Goal: Information Seeking & Learning: Learn about a topic

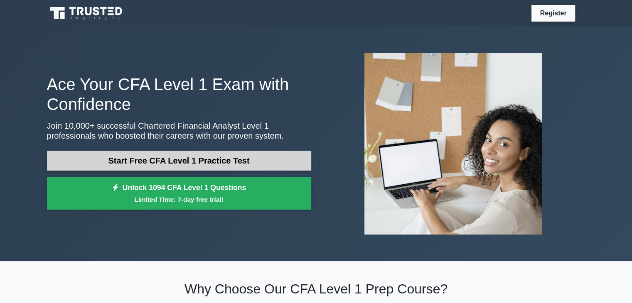
click at [249, 162] on link "Start Free CFA Level 1 Practice Test" at bounding box center [179, 161] width 264 height 20
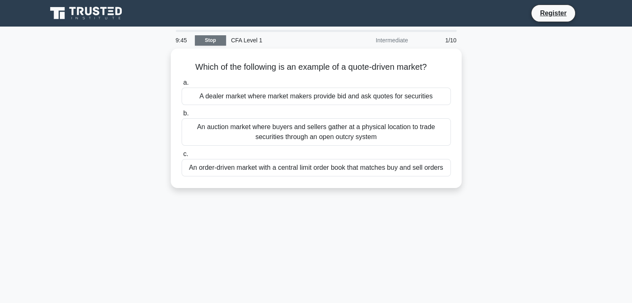
click at [208, 42] on link "Stop" at bounding box center [210, 40] width 31 height 10
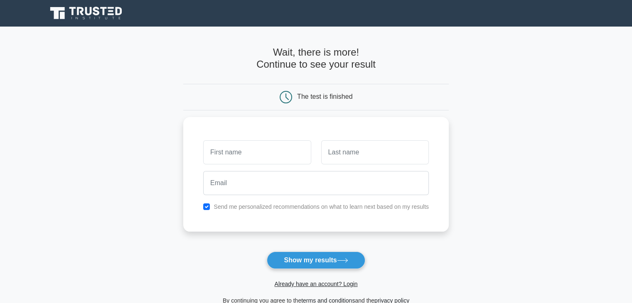
drag, startPoint x: 497, startPoint y: 48, endPoint x: 487, endPoint y: 49, distance: 9.6
click at [487, 49] on main "Wait, there is more! Continue to see your result The test is finished and the" at bounding box center [316, 176] width 632 height 299
drag, startPoint x: 487, startPoint y: 49, endPoint x: 496, endPoint y: 53, distance: 9.9
click at [496, 53] on main "Wait, there is more! Continue to see your result The test is finished and the" at bounding box center [316, 176] width 632 height 299
click at [527, 59] on main "Wait, there is more! Continue to see your result The test is finished and the" at bounding box center [316, 176] width 632 height 299
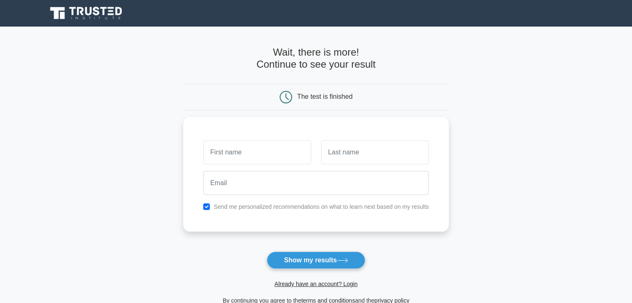
drag, startPoint x: 505, startPoint y: 54, endPoint x: 540, endPoint y: 16, distance: 51.1
click at [540, 16] on div "Register" at bounding box center [316, 13] width 548 height 20
click at [224, 150] on input "text" at bounding box center [257, 150] width 108 height 24
click at [116, 116] on main "Wait, there is more! Continue to see your result The test is finished and the" at bounding box center [316, 176] width 632 height 299
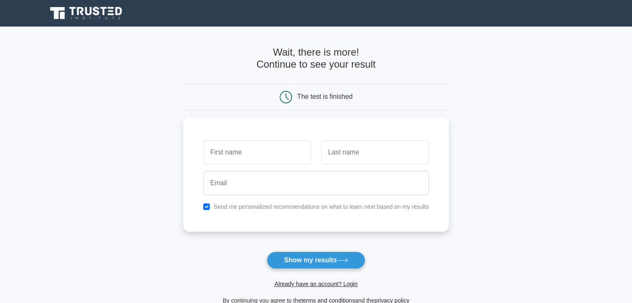
click at [116, 116] on main "Wait, there is more! Continue to see your result The test is finished and the" at bounding box center [316, 176] width 632 height 299
click at [446, 123] on div "Send me personalized recommendations on what to learn next based on my results" at bounding box center [315, 172] width 265 height 115
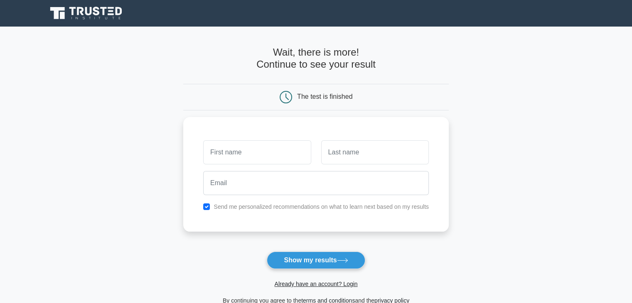
click at [289, 100] on icon at bounding box center [285, 97] width 12 height 12
click at [0, 61] on main "Wait, there is more! Continue to see your result The test is finished and the" at bounding box center [316, 176] width 632 height 299
click at [43, 66] on main "Wait, there is more! Continue to see your result The test is finished and the" at bounding box center [316, 176] width 632 height 299
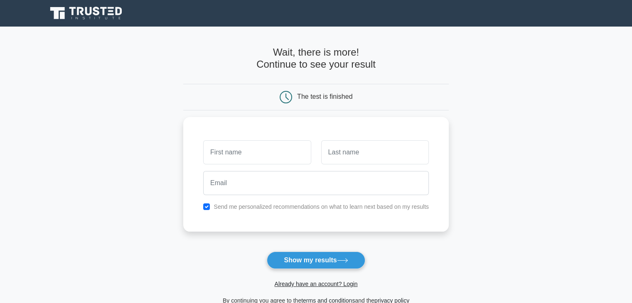
click at [318, 59] on h4 "Wait, there is more! Continue to see your result" at bounding box center [315, 59] width 265 height 24
click at [282, 43] on div "Wait, there is more! Continue to see your result The test is finished" at bounding box center [315, 176] width 265 height 299
drag, startPoint x: 282, startPoint y: 43, endPoint x: 438, endPoint y: 69, distance: 158.4
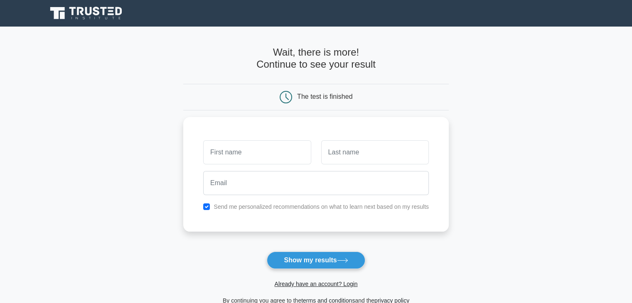
click at [438, 69] on div "Wait, there is more! Continue to see your result The test is finished" at bounding box center [315, 176] width 265 height 299
click at [318, 72] on div "Wait, there is more! Continue to see your result" at bounding box center [315, 62] width 265 height 31
click at [269, 51] on h4 "Wait, there is more! Continue to see your result" at bounding box center [315, 59] width 265 height 24
click at [309, 49] on h4 "Wait, there is more! Continue to see your result" at bounding box center [315, 59] width 265 height 24
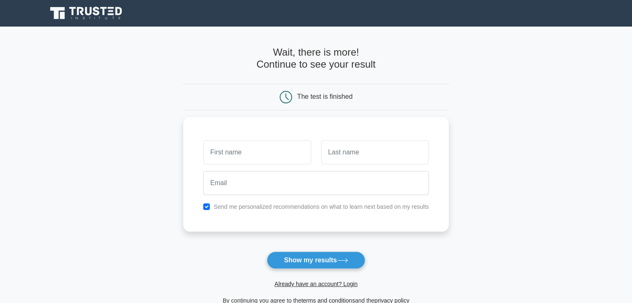
drag, startPoint x: 309, startPoint y: 49, endPoint x: 324, endPoint y: 56, distance: 16.7
click at [324, 56] on h4 "Wait, there is more! Continue to see your result" at bounding box center [315, 59] width 265 height 24
click at [365, 72] on div "Wait, there is more! Continue to see your result" at bounding box center [315, 62] width 265 height 31
click at [356, 57] on h4 "Wait, there is more! Continue to see your result" at bounding box center [315, 59] width 265 height 24
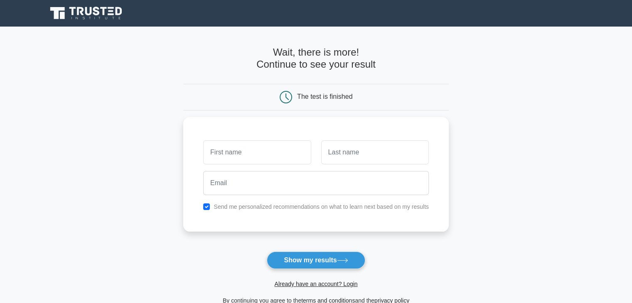
drag, startPoint x: 356, startPoint y: 57, endPoint x: 454, endPoint y: 63, distance: 97.8
click at [454, 63] on main "Wait, there is more! Continue to see your result The test is finished and the" at bounding box center [316, 176] width 632 height 299
click at [503, 67] on main "Wait, there is more! Continue to see your result The test is finished and the" at bounding box center [316, 176] width 632 height 299
click at [365, 60] on h4 "Wait, there is more! Continue to see your result" at bounding box center [315, 59] width 265 height 24
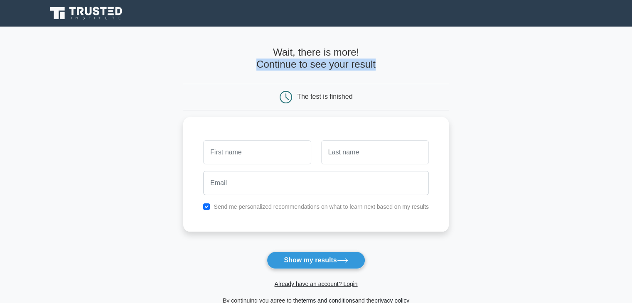
click at [365, 60] on h4 "Wait, there is more! Continue to see your result" at bounding box center [315, 59] width 265 height 24
click at [385, 67] on h4 "Wait, there is more! Continue to see your result" at bounding box center [315, 59] width 265 height 24
click at [394, 79] on form "Wait, there is more! Continue to see your result The test is finished and the" at bounding box center [315, 176] width 265 height 259
click at [516, 14] on div "Register" at bounding box center [316, 13] width 548 height 20
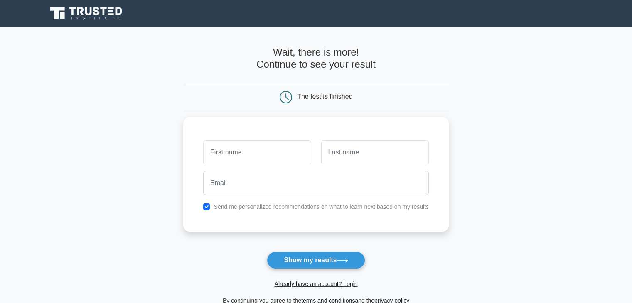
click at [463, 85] on main "Wait, there is more! Continue to see your result The test is finished and the" at bounding box center [316, 176] width 632 height 299
click at [542, 60] on main "Wait, there is more! Continue to see your result The test is finished and the" at bounding box center [316, 176] width 632 height 299
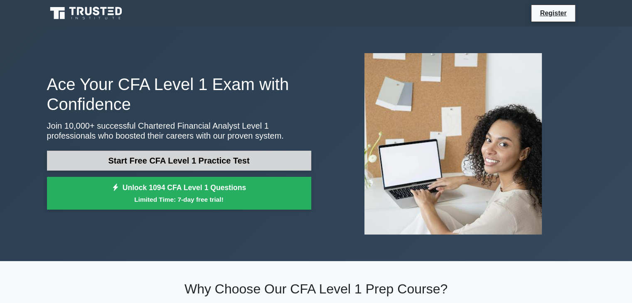
click at [218, 160] on link "Start Free CFA Level 1 Practice Test" at bounding box center [179, 161] width 264 height 20
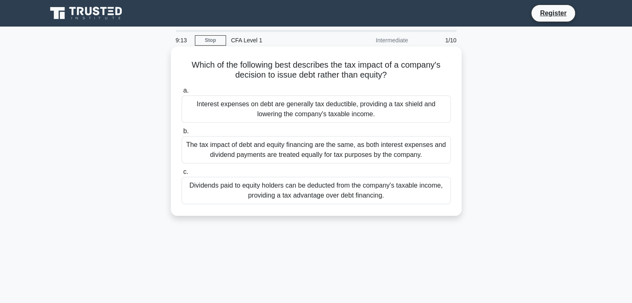
click at [259, 148] on div "The tax impact of debt and equity financing are the same, as both interest expe…" at bounding box center [315, 149] width 269 height 27
click at [181, 134] on input "b. The tax impact of debt and equity financing are the same, as both interest e…" at bounding box center [181, 131] width 0 height 5
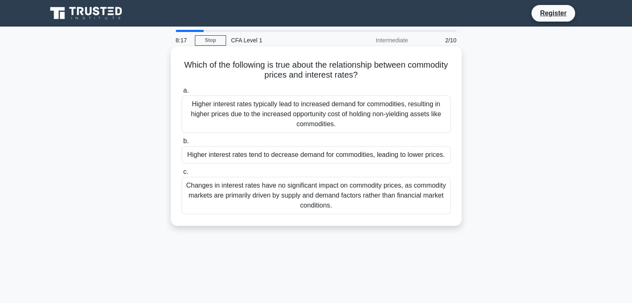
click at [279, 120] on div "Higher interest rates typically lead to increased demand for commodities, resul…" at bounding box center [315, 114] width 269 height 37
click at [181, 93] on input "a. Higher interest rates typically lead to increased demand for commodities, re…" at bounding box center [181, 90] width 0 height 5
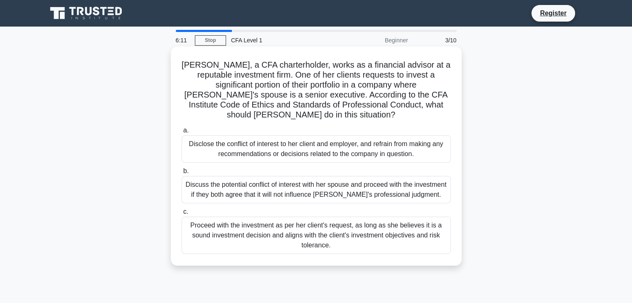
click at [270, 151] on div "Disclose the conflict of interest to her client and employer, and refrain from …" at bounding box center [315, 148] width 269 height 27
click at [181, 133] on input "a. Disclose the conflict of interest to her client and employer, and refrain fr…" at bounding box center [181, 130] width 0 height 5
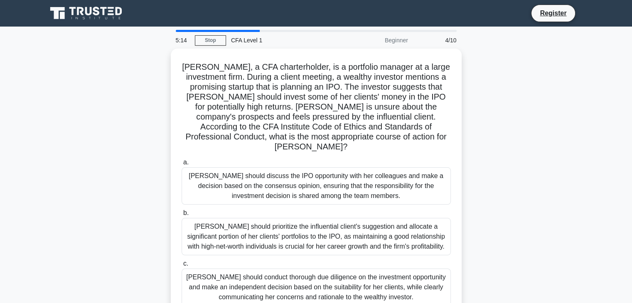
click at [270, 157] on label "a. Susan should discuss the IPO opportunity with her colleagues and make a deci…" at bounding box center [315, 180] width 269 height 47
click at [181, 160] on input "a. Susan should discuss the IPO opportunity with her colleagues and make a deci…" at bounding box center [181, 162] width 0 height 5
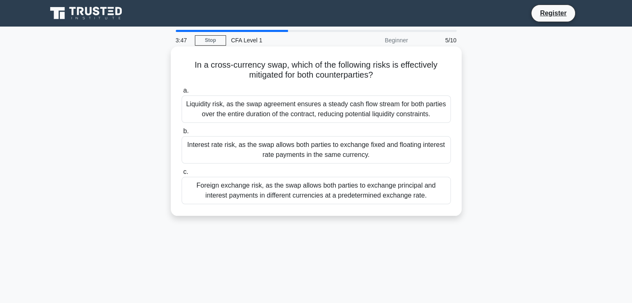
click at [409, 194] on div "Foreign exchange risk, as the swap allows both parties to exchange principal an…" at bounding box center [315, 190] width 269 height 27
click at [181, 175] on input "c. Foreign exchange risk, as the swap allows both parties to exchange principal…" at bounding box center [181, 171] width 0 height 5
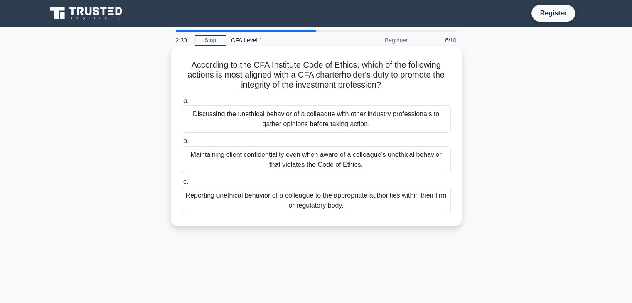
click at [409, 125] on div "Discussing the unethical behavior of a colleague with other industry profession…" at bounding box center [315, 118] width 269 height 27
click at [181, 103] on input "a. Discussing the unethical behavior of a colleague with other industry profess…" at bounding box center [181, 100] width 0 height 5
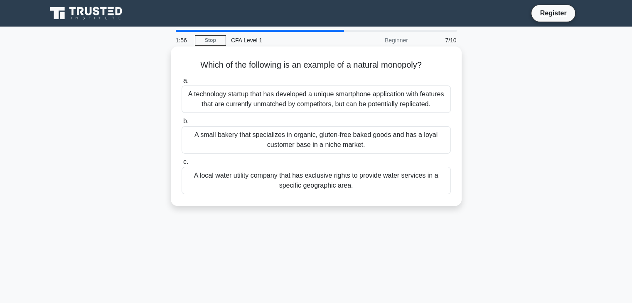
click at [365, 98] on div "A technology startup that has developed a unique smartphone application with fe…" at bounding box center [315, 99] width 269 height 27
click at [181, 83] on input "a. A technology startup that has developed a unique smartphone application with…" at bounding box center [181, 80] width 0 height 5
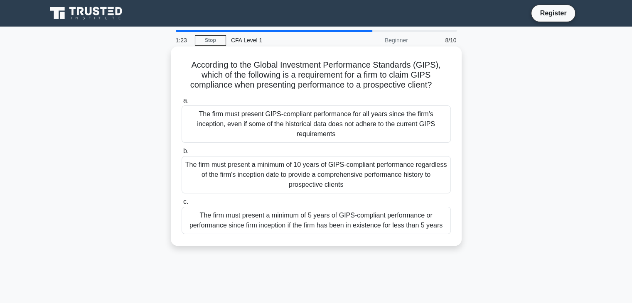
click at [357, 126] on div "The firm must present GIPS-compliant performance for all years since the firm's…" at bounding box center [315, 123] width 269 height 37
click at [181, 103] on input "a. The firm must present GIPS-compliant performance for all years since the fir…" at bounding box center [181, 100] width 0 height 5
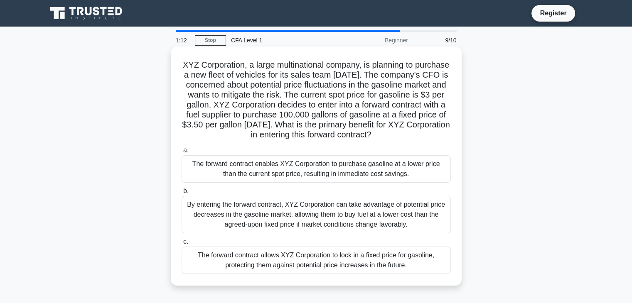
click at [328, 195] on div "a. The forward contract enables XYZ Corporation to purchase gasoline at a lower…" at bounding box center [315, 210] width 279 height 132
click at [331, 211] on div "By entering the forward contract, XYZ Corporation can take advantage of potenti…" at bounding box center [315, 214] width 269 height 37
click at [181, 194] on input "b. By entering the forward contract, XYZ Corporation can take advantage of pote…" at bounding box center [181, 191] width 0 height 5
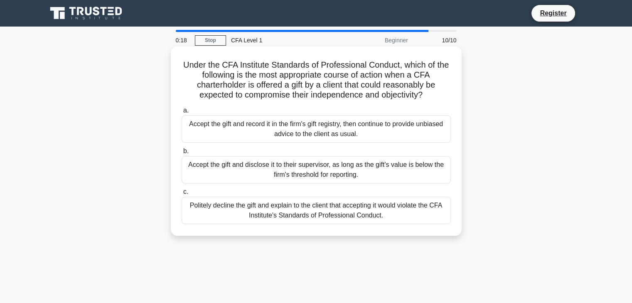
click at [378, 135] on div "Accept the gift and record it in the firm's gift registry, then continue to pro…" at bounding box center [315, 128] width 269 height 27
click at [181, 113] on input "a. Accept the gift and record it in the firm's gift registry, then continue to …" at bounding box center [181, 110] width 0 height 5
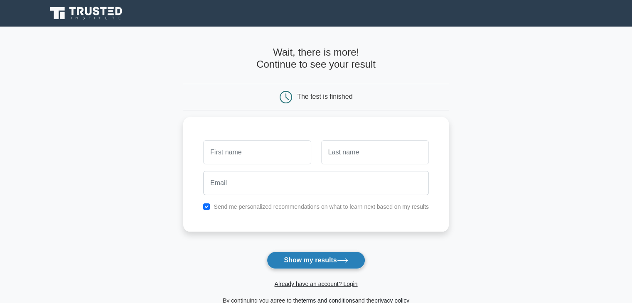
click at [337, 256] on button "Show my results" at bounding box center [316, 260] width 98 height 17
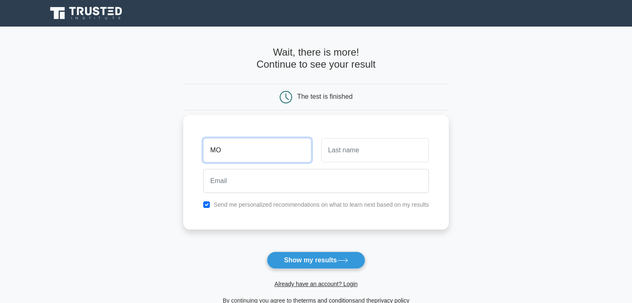
type input "MO"
click at [358, 147] on input "text" at bounding box center [375, 150] width 108 height 24
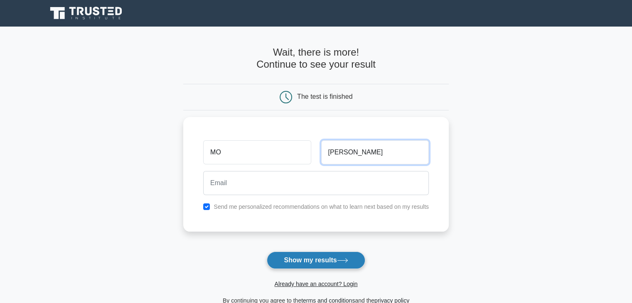
type input "MOHAMED"
click at [321, 257] on button "Show my results" at bounding box center [316, 260] width 98 height 17
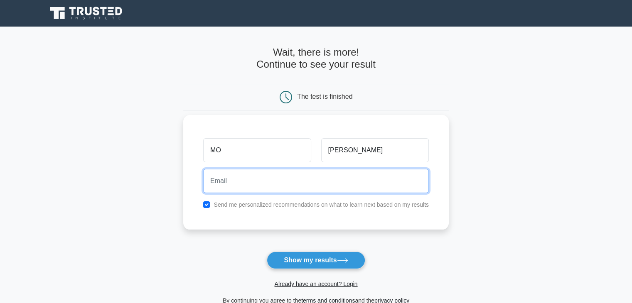
click at [247, 186] on input "email" at bounding box center [315, 181] width 225 height 24
type input "mefrnooh@gmail.com"
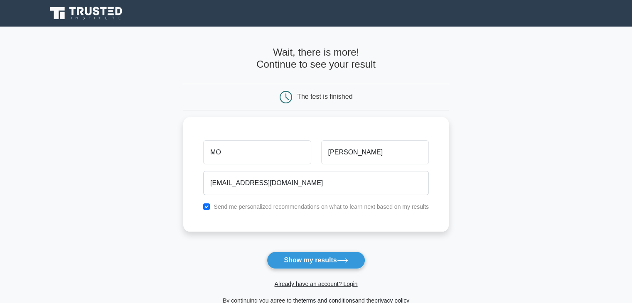
click at [568, 152] on main "Wait, there is more! Continue to see your result The test is finished MO MOHAMED" at bounding box center [316, 176] width 632 height 299
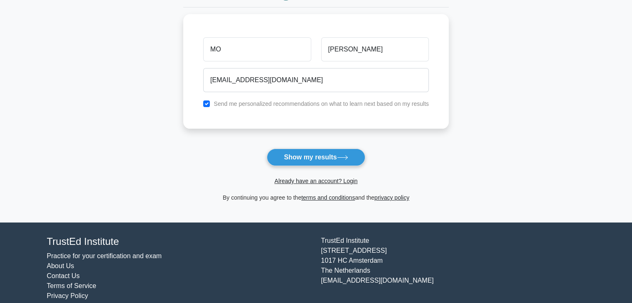
scroll to position [114, 0]
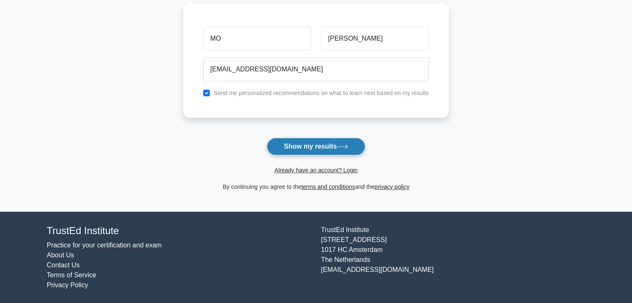
click at [316, 147] on button "Show my results" at bounding box center [316, 146] width 98 height 17
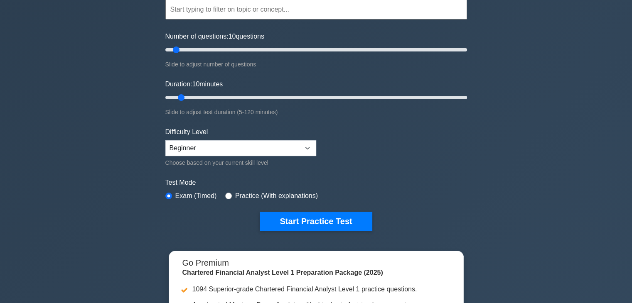
scroll to position [83, 0]
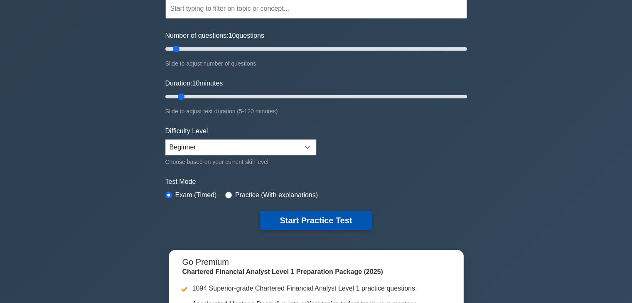
click at [338, 219] on button "Start Practice Test" at bounding box center [316, 220] width 112 height 19
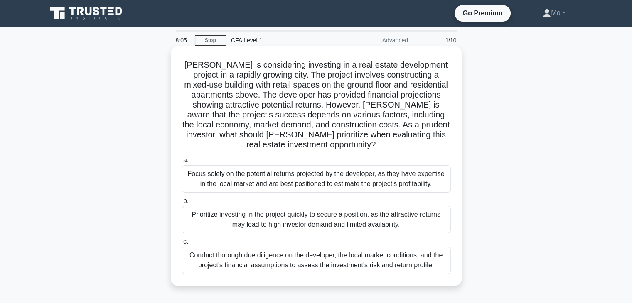
click at [408, 262] on div "Conduct thorough due diligence on the developer, the local market conditions, a…" at bounding box center [315, 260] width 269 height 27
click at [181, 245] on input "c. Conduct thorough due diligence on the developer, the local market conditions…" at bounding box center [181, 241] width 0 height 5
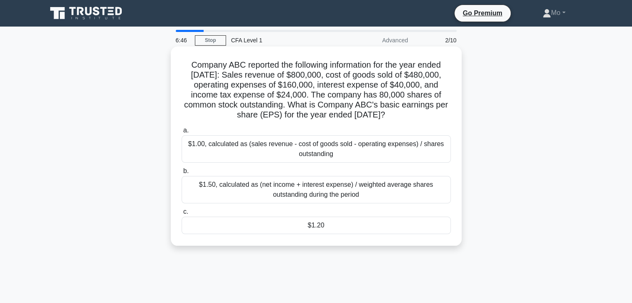
click at [381, 152] on div "$1.00, calculated as (sales revenue - cost of goods sold - operating expenses) …" at bounding box center [315, 148] width 269 height 27
click at [181, 133] on input "a. $1.00, calculated as (sales revenue - cost of goods sold - operating expense…" at bounding box center [181, 130] width 0 height 5
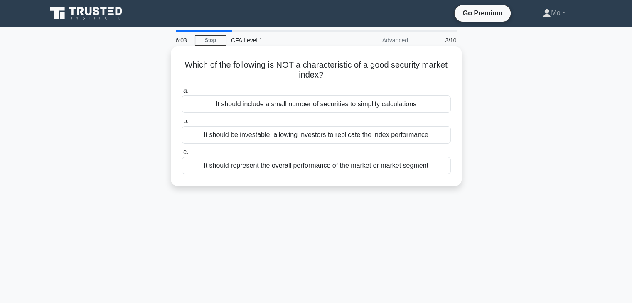
click at [354, 135] on div "It should be investable, allowing investors to replicate the index performance" at bounding box center [315, 134] width 269 height 17
click at [181, 124] on input "b. It should be investable, allowing investors to replicate the index performan…" at bounding box center [181, 121] width 0 height 5
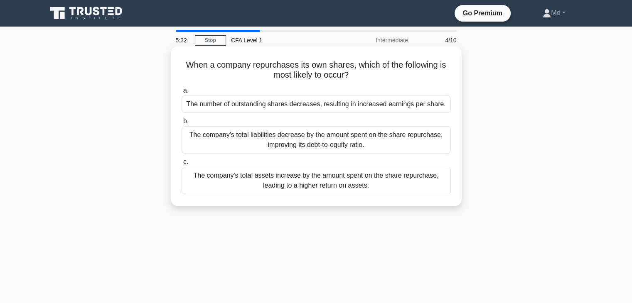
click at [319, 110] on div "The number of outstanding shares decreases, resulting in increased earnings per…" at bounding box center [315, 104] width 269 height 17
click at [181, 93] on input "a. The number of outstanding shares decreases, resulting in increased earnings …" at bounding box center [181, 90] width 0 height 5
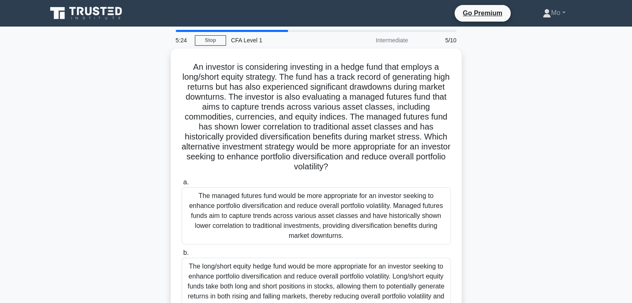
click at [534, 101] on div "An investor is considering investing in a hedge fund that employs a long/short …" at bounding box center [316, 228] width 548 height 359
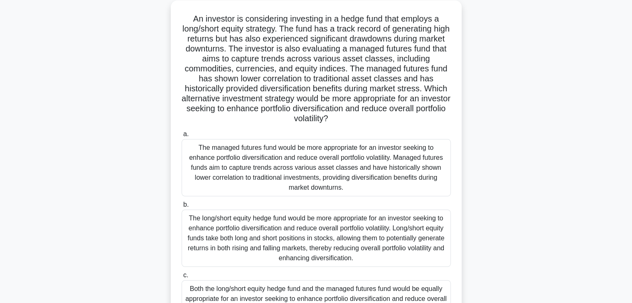
scroll to position [146, 0]
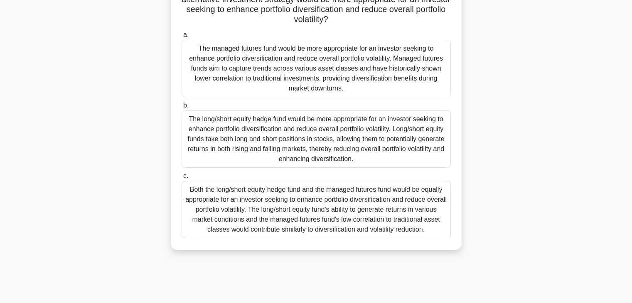
click at [396, 206] on div "Both the long/short equity hedge fund and the managed futures fund would be equ…" at bounding box center [315, 209] width 269 height 57
click at [181, 179] on input "c. Both the long/short equity hedge fund and the managed futures fund would be …" at bounding box center [181, 176] width 0 height 5
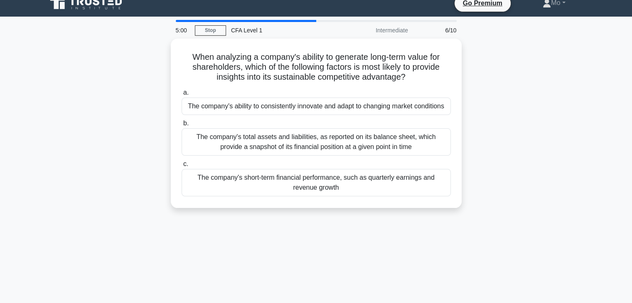
scroll to position [0, 0]
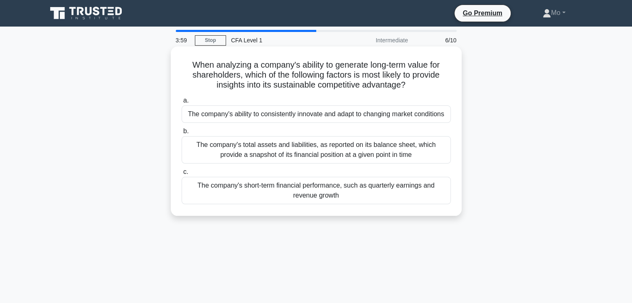
click at [387, 191] on div "The company's short-term financial performance, such as quarterly earnings and …" at bounding box center [315, 190] width 269 height 27
click at [181, 175] on input "c. The company's short-term financial performance, such as quarterly earnings a…" at bounding box center [181, 171] width 0 height 5
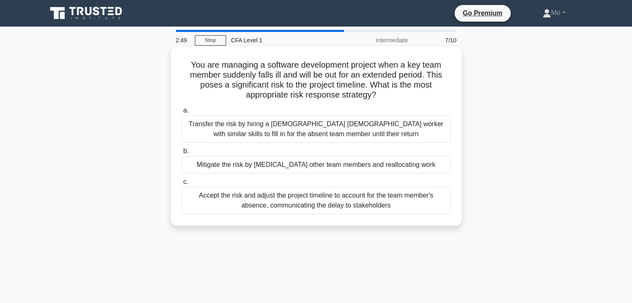
click at [356, 125] on div "Transfer the risk by hiring a temporary contract worker with similar skills to …" at bounding box center [315, 128] width 269 height 27
click at [181, 113] on input "a. Transfer the risk by hiring a temporary contract worker with similar skills …" at bounding box center [181, 110] width 0 height 5
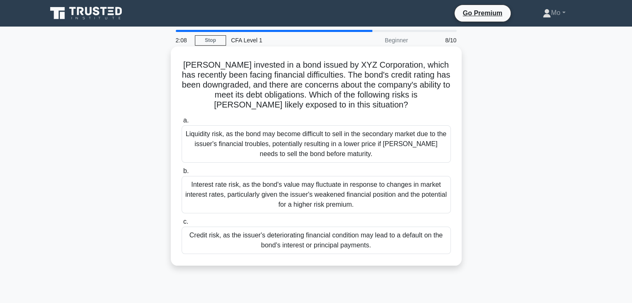
click at [390, 251] on div "Credit risk, as the issuer's deteriorating financial condition may lead to a de…" at bounding box center [315, 240] width 269 height 27
click at [181, 225] on input "c. Credit risk, as the issuer's deteriorating financial condition may lead to a…" at bounding box center [181, 221] width 0 height 5
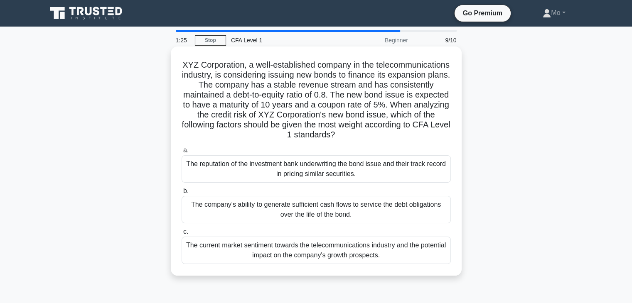
click at [394, 250] on div "The current market sentiment towards the telecommunications industry and the po…" at bounding box center [315, 250] width 269 height 27
click at [181, 235] on input "c. The current market sentiment towards the telecommunications industry and the…" at bounding box center [181, 231] width 0 height 5
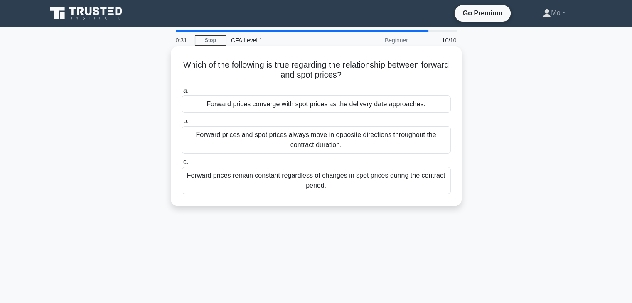
click at [386, 107] on div "Forward prices converge with spot prices as the delivery date approaches." at bounding box center [315, 104] width 269 height 17
click at [181, 93] on input "a. Forward prices converge with spot prices as the delivery date approaches." at bounding box center [181, 90] width 0 height 5
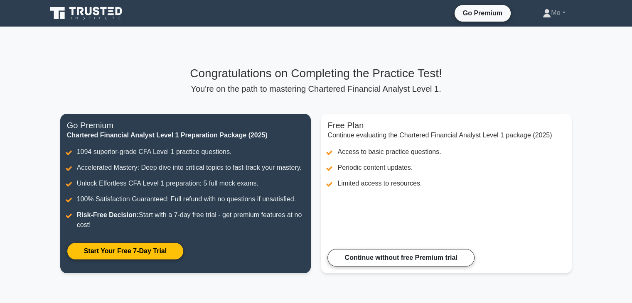
click at [600, 121] on main "Congratulations on Completing the Practice Test! You're on the path to masterin…" at bounding box center [316, 175] width 632 height 296
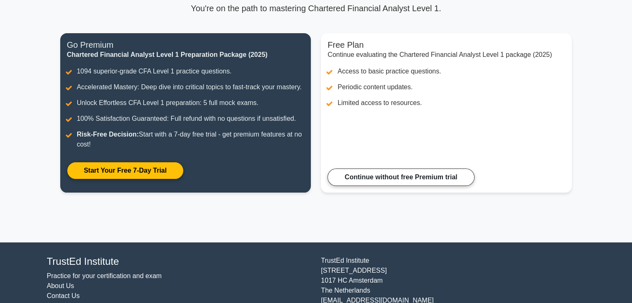
scroll to position [111, 0]
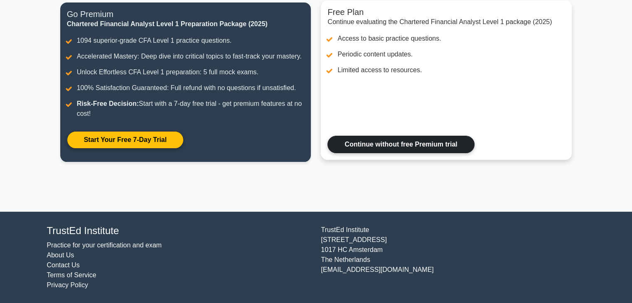
click at [425, 149] on link "Continue without free Premium trial" at bounding box center [400, 144] width 147 height 17
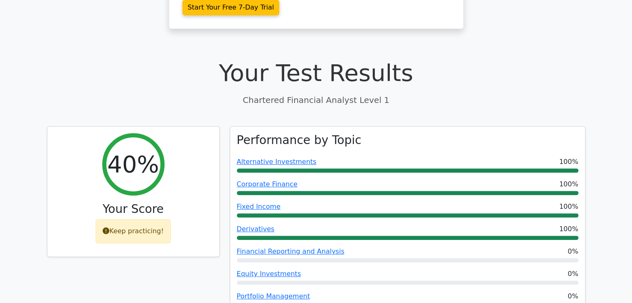
scroll to position [216, 0]
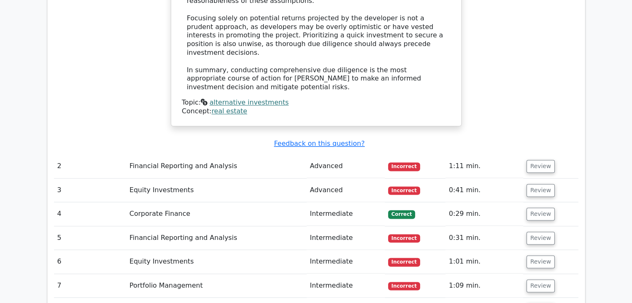
scroll to position [1196, 0]
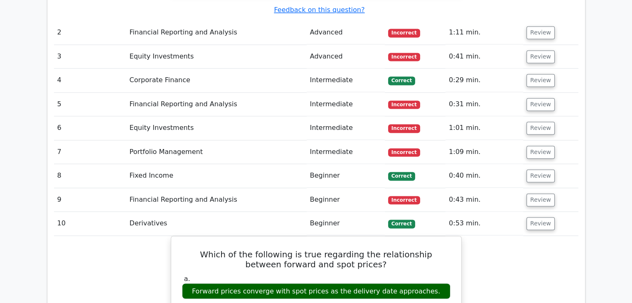
scroll to position [1329, 0]
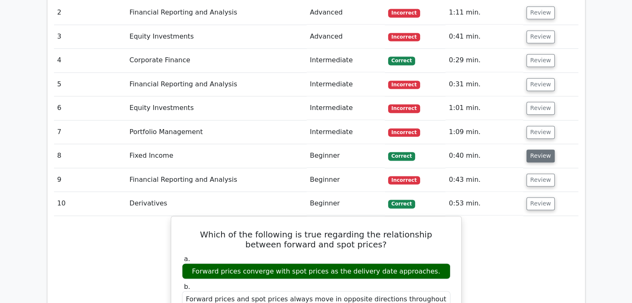
click at [536, 149] on button "Review" at bounding box center [540, 155] width 28 height 13
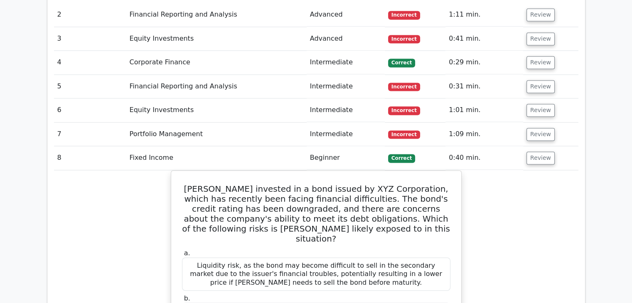
click at [617, 69] on main "Go Premium Chartered Financial Analyst Level 1 Preparation Package (2025) 1094 …" at bounding box center [316, 34] width 632 height 2672
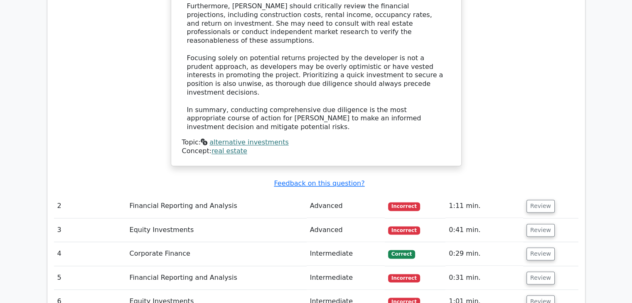
scroll to position [1113, 0]
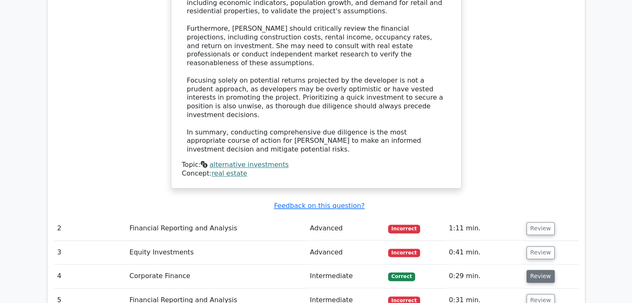
click at [538, 270] on button "Review" at bounding box center [540, 276] width 28 height 13
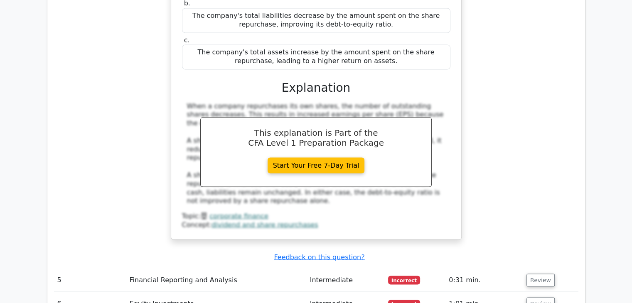
scroll to position [1478, 0]
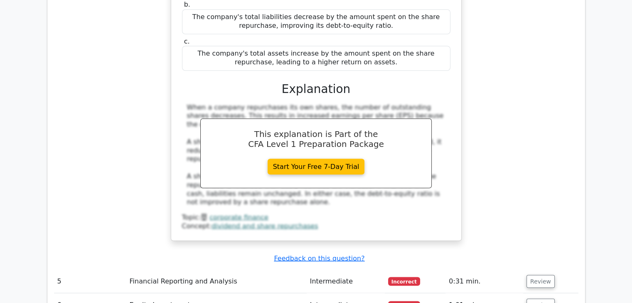
click at [607, 95] on main "Go Premium Chartered Financial Analyst Level 1 Preparation Package (2025) 1094 …" at bounding box center [316, 56] width 632 height 3016
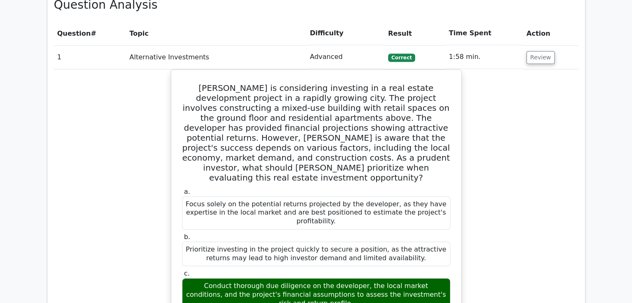
scroll to position [648, 0]
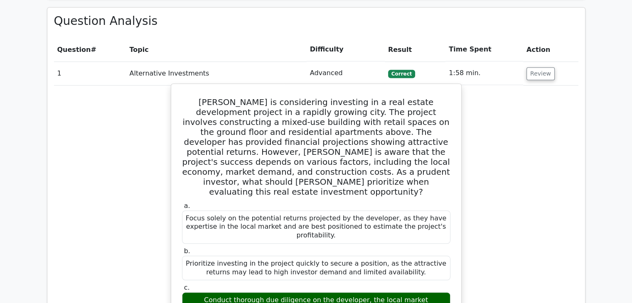
click at [322, 211] on div "Focus solely on the potential returns projected by the developer, as they have …" at bounding box center [316, 227] width 268 height 33
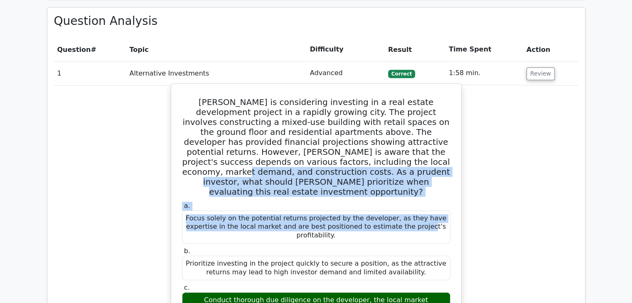
drag, startPoint x: 322, startPoint y: 163, endPoint x: 324, endPoint y: 104, distance: 59.4
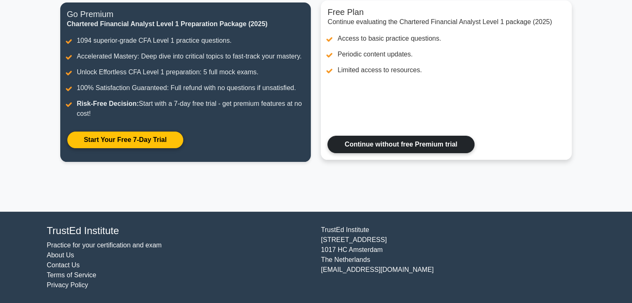
click at [411, 142] on link "Continue without free Premium trial" at bounding box center [400, 144] width 147 height 17
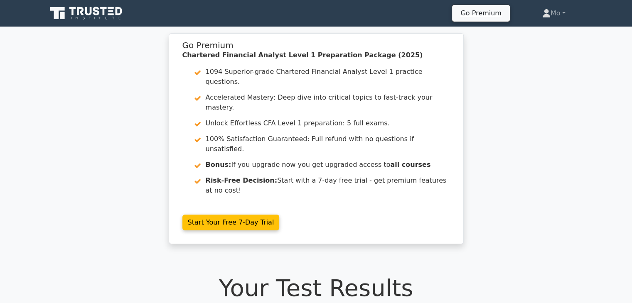
click at [512, 161] on div "Go Premium Chartered Financial Analyst Level 1 Preparation Package (2025) 1094 …" at bounding box center [316, 143] width 632 height 221
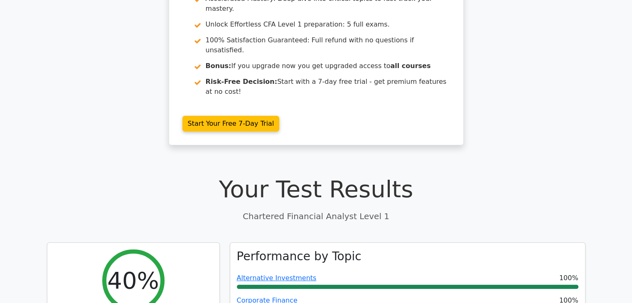
scroll to position [199, 0]
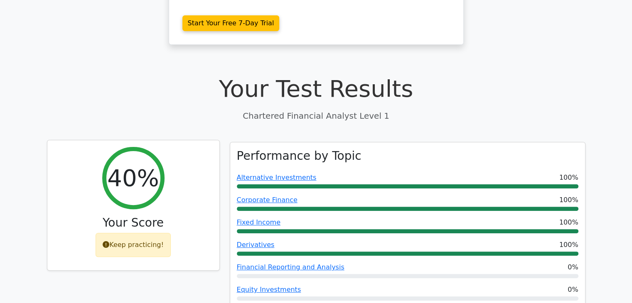
click at [137, 233] on div "Keep practicing!" at bounding box center [133, 245] width 75 height 24
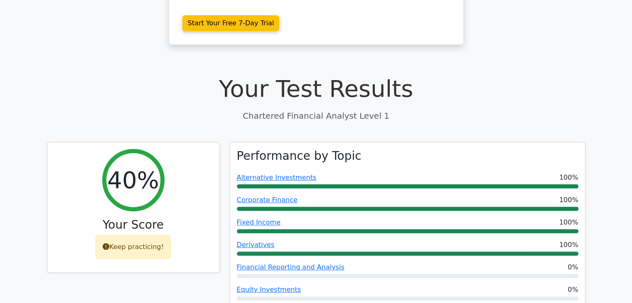
click at [166, 250] on div "40% Your Score Keep practicing!" at bounding box center [133, 244] width 183 height 205
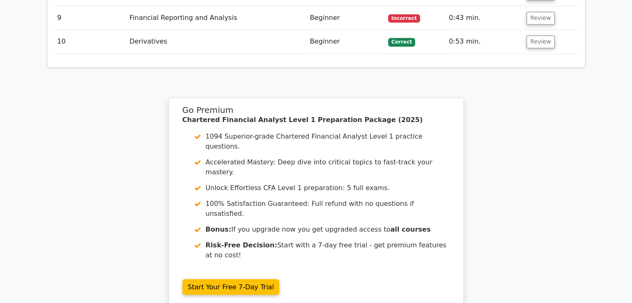
scroll to position [1495, 0]
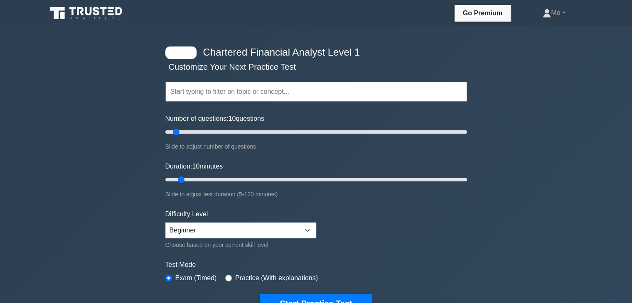
click at [588, 178] on div "Chartered Financial Analyst Level 1 Customize Your Next Practice Test Topics Qu…" at bounding box center [316, 271] width 632 height 489
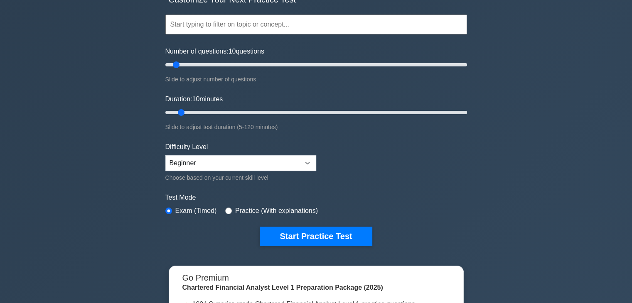
scroll to position [66, 0]
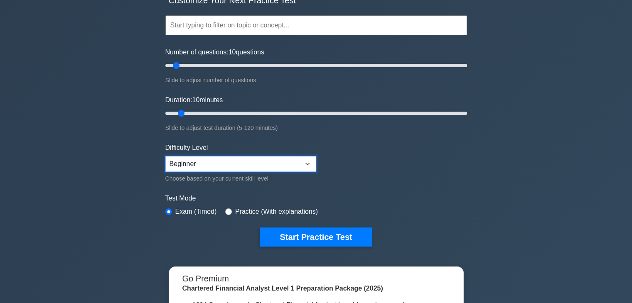
click at [309, 162] on select "Beginner Intermediate Expert" at bounding box center [240, 164] width 151 height 16
click at [165, 156] on select "Beginner Intermediate Expert" at bounding box center [240, 164] width 151 height 16
click at [308, 165] on select "Beginner Intermediate Expert" at bounding box center [240, 164] width 151 height 16
select select "expert"
click at [165, 156] on select "Beginner Intermediate Expert" at bounding box center [240, 164] width 151 height 16
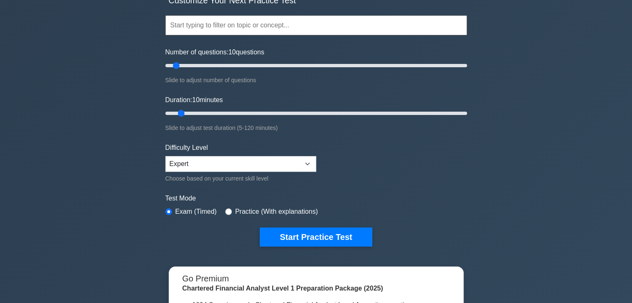
click at [421, 187] on form "Topics Quantitative Methods Economics Financial Reporting and Analysis Corporat…" at bounding box center [315, 118] width 301 height 257
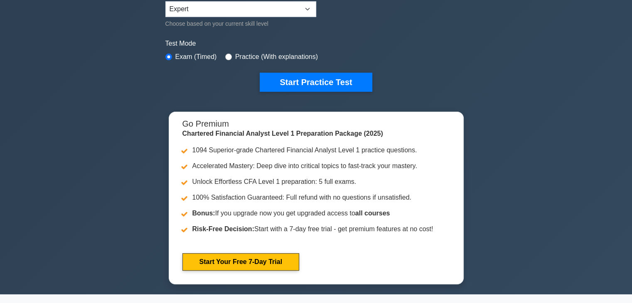
scroll to position [233, 0]
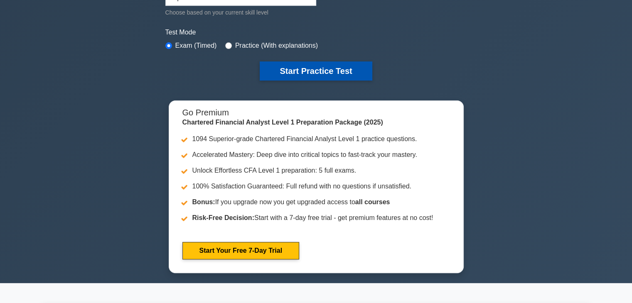
click at [331, 71] on button "Start Practice Test" at bounding box center [316, 70] width 112 height 19
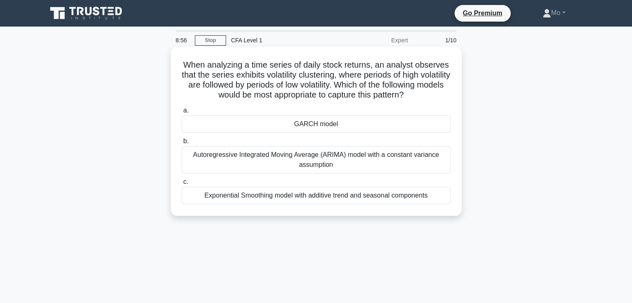
click at [365, 169] on div "Autoregressive Integrated Moving Average (ARIMA) model with a constant variance…" at bounding box center [315, 159] width 269 height 27
click at [181, 144] on input "b. Autoregressive Integrated Moving Average (ARIMA) model with a constant varia…" at bounding box center [181, 141] width 0 height 5
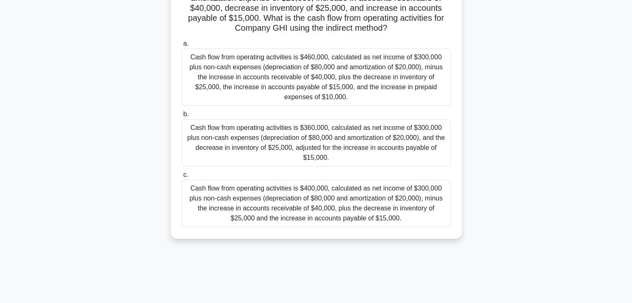
scroll to position [146, 0]
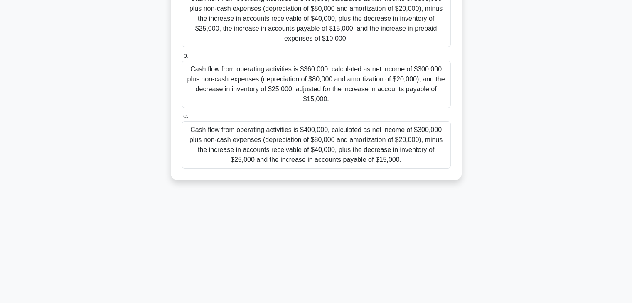
click at [364, 126] on div "Cash flow from operating activities is $400,000, calculated as net income of $3…" at bounding box center [315, 144] width 269 height 47
click at [181, 119] on input "c. Cash flow from operating activities is $400,000, calculated as net income of…" at bounding box center [181, 116] width 0 height 5
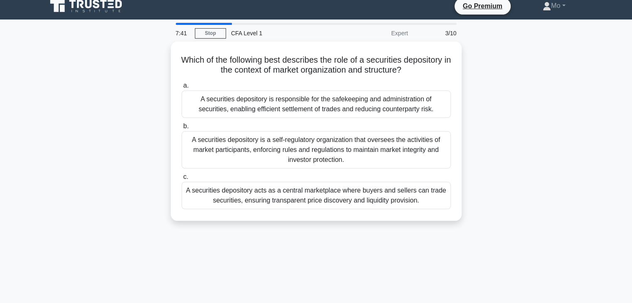
scroll to position [0, 0]
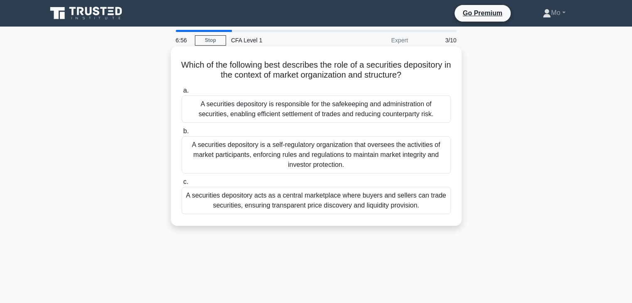
click at [375, 203] on div "A securities depository acts as a central marketplace where buyers and sellers …" at bounding box center [315, 200] width 269 height 27
click at [181, 185] on input "c. A securities depository acts as a central marketplace where buyers and selle…" at bounding box center [181, 181] width 0 height 5
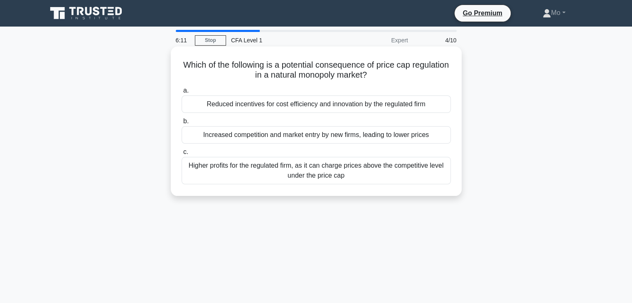
click at [368, 171] on div "Higher profits for the regulated firm, as it can charge prices above the compet…" at bounding box center [315, 170] width 269 height 27
click at [181, 155] on input "c. Higher profits for the regulated firm, as it can charge prices above the com…" at bounding box center [181, 151] width 0 height 5
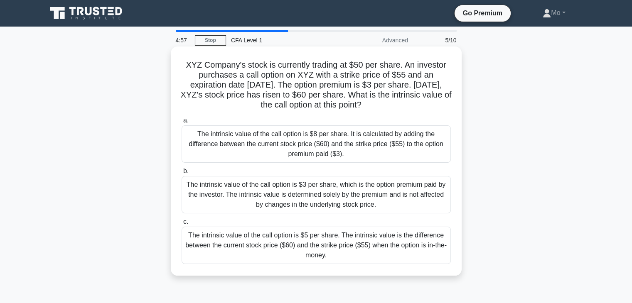
click at [389, 241] on div "The intrinsic value of the call option is $5 per share. The intrinsic value is …" at bounding box center [315, 245] width 269 height 37
click at [181, 225] on input "c. The intrinsic value of the call option is $5 per share. The intrinsic value …" at bounding box center [181, 221] width 0 height 5
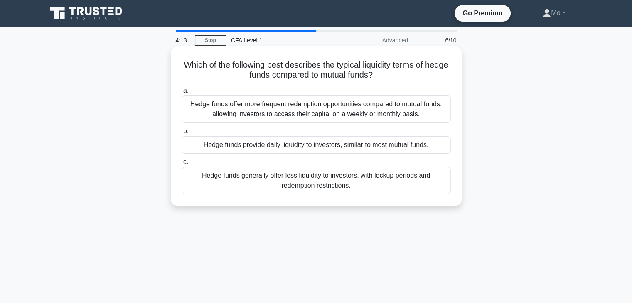
click at [372, 115] on div "Hedge funds offer more frequent redemption opportunities compared to mutual fun…" at bounding box center [315, 109] width 269 height 27
click at [181, 93] on input "a. Hedge funds offer more frequent redemption opportunities compared to mutual …" at bounding box center [181, 90] width 0 height 5
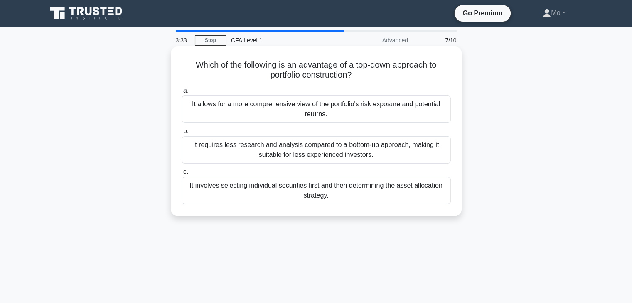
click at [379, 199] on div "It involves selecting individual securities first and then determining the asse…" at bounding box center [315, 190] width 269 height 27
click at [181, 175] on input "c. It involves selecting individual securities first and then determining the a…" at bounding box center [181, 171] width 0 height 5
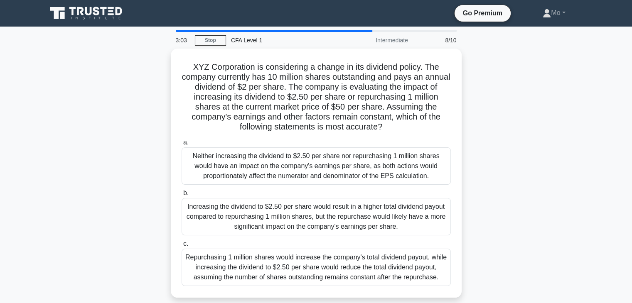
click at [535, 169] on div "XYZ Corporation is considering a change in its dividend policy. The company cur…" at bounding box center [316, 178] width 548 height 259
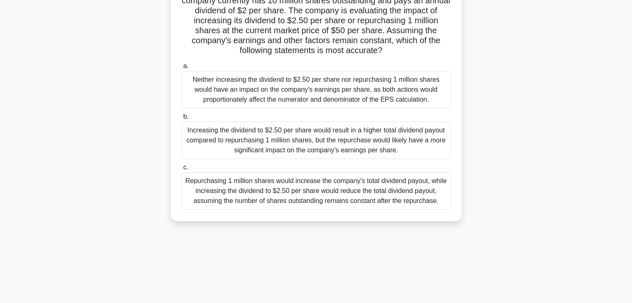
scroll to position [83, 0]
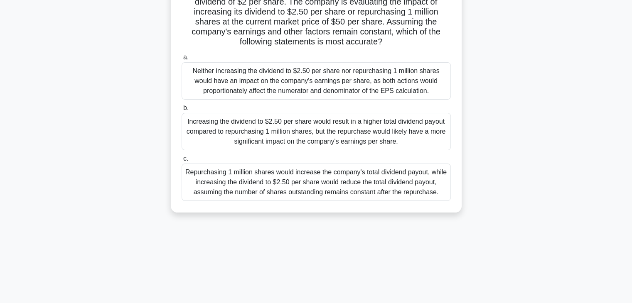
click at [418, 141] on div "Increasing the dividend to $2.50 per share would result in a higher total divid…" at bounding box center [315, 131] width 269 height 37
click at [181, 111] on input "b. Increasing the dividend to $2.50 per share would result in a higher total di…" at bounding box center [181, 107] width 0 height 5
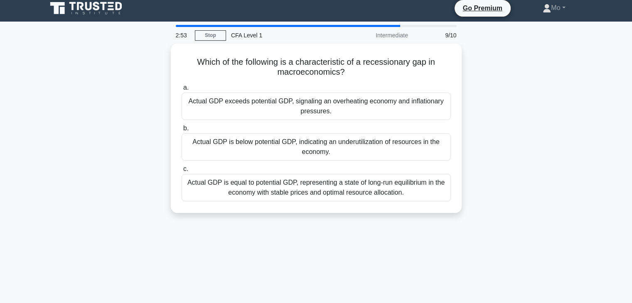
scroll to position [0, 0]
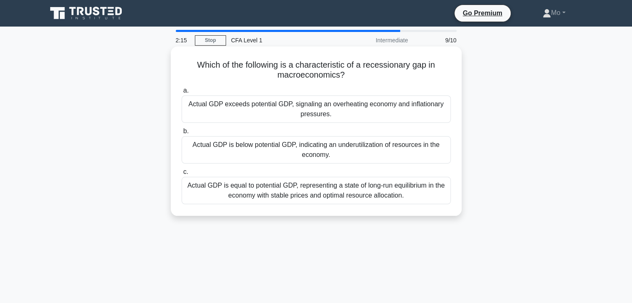
click at [385, 160] on div "Actual GDP is below potential GDP, indicating an underutilization of resources …" at bounding box center [315, 149] width 269 height 27
click at [181, 134] on input "b. Actual GDP is below potential GDP, indicating an underutilization of resourc…" at bounding box center [181, 131] width 0 height 5
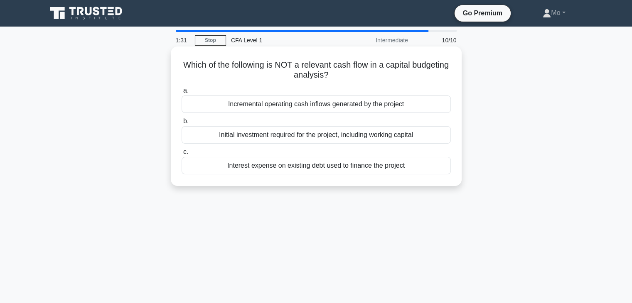
click at [428, 135] on div "Initial investment required for the project, including working capital" at bounding box center [315, 134] width 269 height 17
click at [181, 124] on input "b. Initial investment required for the project, including working capital" at bounding box center [181, 121] width 0 height 5
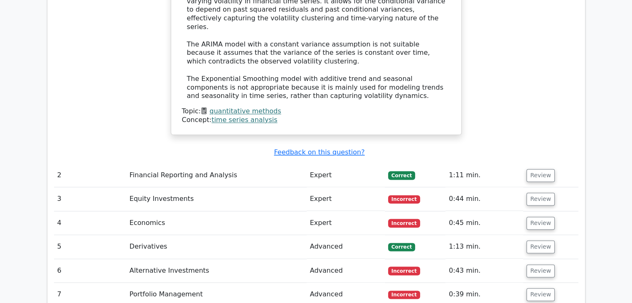
scroll to position [1046, 0]
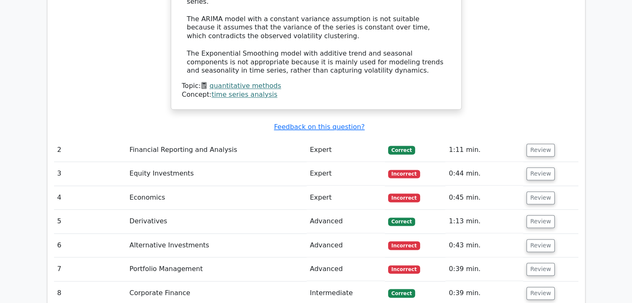
scroll to position [1080, 0]
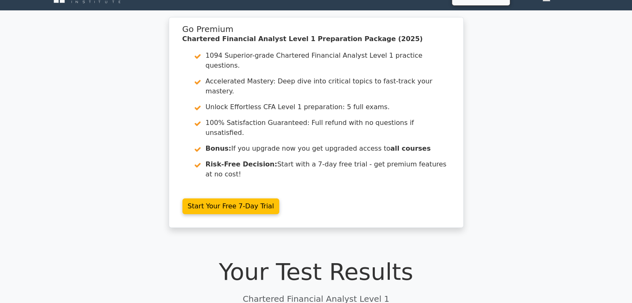
scroll to position [0, 0]
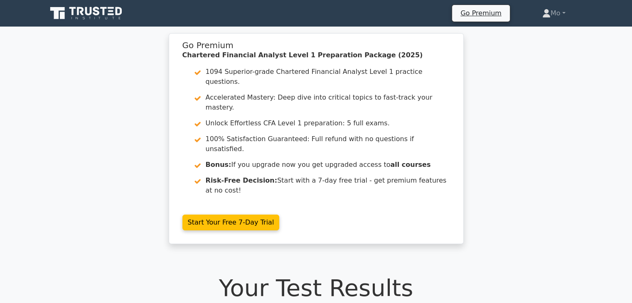
click at [630, 142] on div "Go Premium Chartered Financial Analyst Level 1 Preparation Package (2025) 1094 …" at bounding box center [316, 143] width 632 height 221
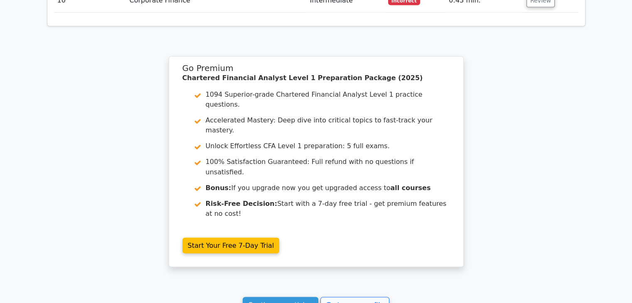
scroll to position [1427, 0]
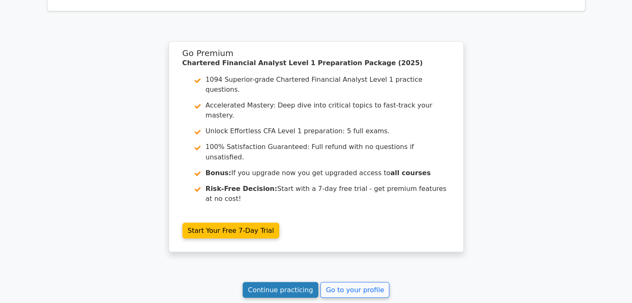
click at [299, 282] on link "Continue practicing" at bounding box center [280, 290] width 76 height 16
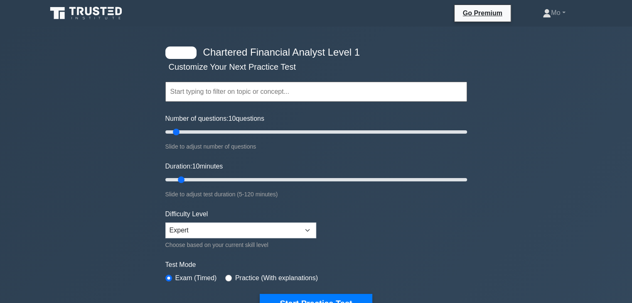
click at [543, 174] on div "Chartered Financial Analyst Level 1 Customize Your Next Practice Test Topics Qu…" at bounding box center [316, 271] width 632 height 489
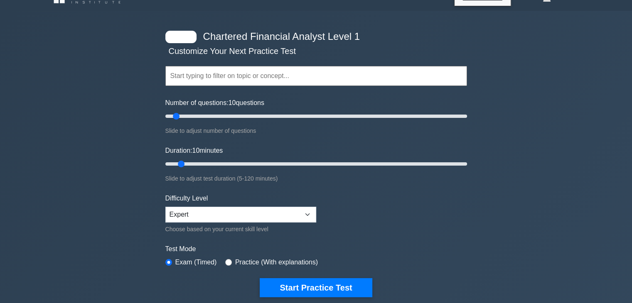
scroll to position [17, 0]
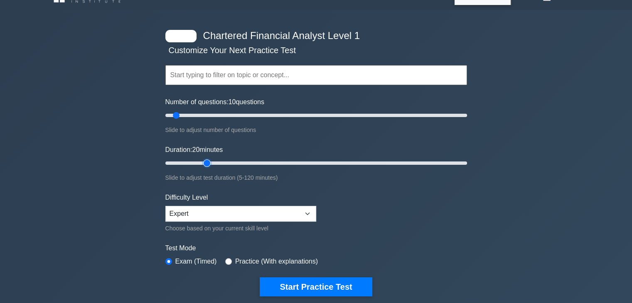
click at [202, 158] on input "Duration: 20 minutes" at bounding box center [315, 163] width 301 height 10
click at [225, 159] on input "Duration: 25 minutes" at bounding box center [315, 163] width 301 height 10
click at [201, 162] on input "Duration: 20 minutes" at bounding box center [315, 163] width 301 height 10
click at [189, 161] on input "Duration: 15 minutes" at bounding box center [315, 163] width 301 height 10
type input "10"
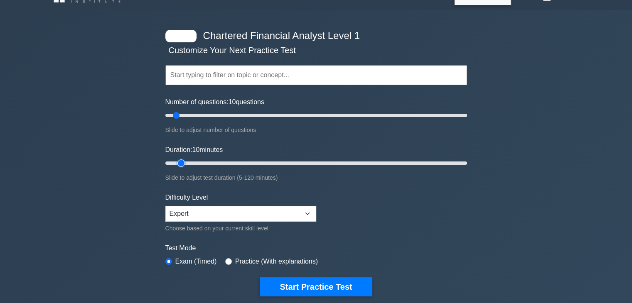
click at [183, 162] on input "Duration: 10 minutes" at bounding box center [315, 163] width 301 height 10
click at [252, 180] on div "Slide to adjust test duration (5-120 minutes)" at bounding box center [315, 178] width 301 height 10
click at [542, 148] on div "Chartered Financial Analyst Level 1 Customize Your Next Practice Test Topics Qu…" at bounding box center [316, 254] width 632 height 489
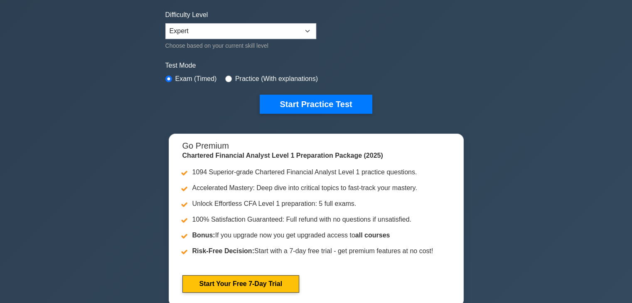
scroll to position [183, 0]
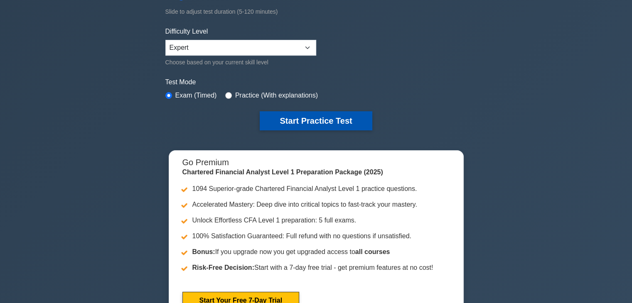
click at [317, 124] on button "Start Practice Test" at bounding box center [316, 120] width 112 height 19
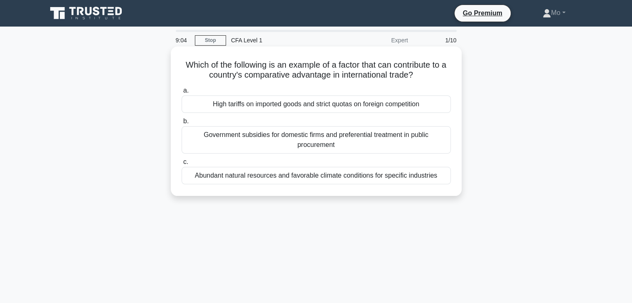
click at [432, 109] on div "High tariffs on imported goods and strict quotas on foreign competition" at bounding box center [315, 104] width 269 height 17
click at [181, 93] on input "a. High tariffs on imported goods and strict quotas on foreign competition" at bounding box center [181, 90] width 0 height 5
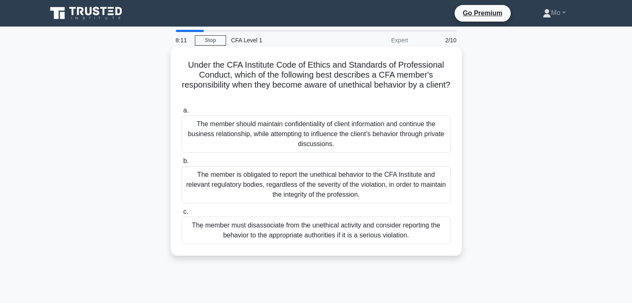
click at [390, 192] on div "The member is obligated to report the unethical behavior to the CFA Institute a…" at bounding box center [315, 184] width 269 height 37
click at [181, 164] on input "b. The member is obligated to report the unethical behavior to the CFA Institut…" at bounding box center [181, 161] width 0 height 5
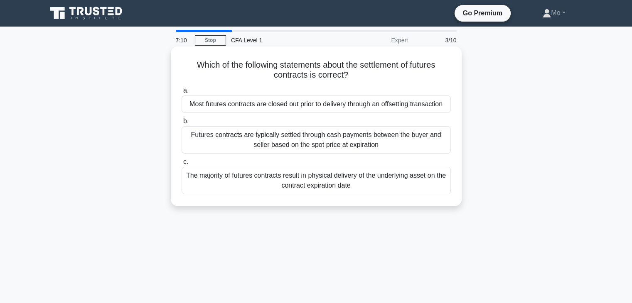
click at [408, 187] on div "The majority of futures contracts result in physical delivery of the underlying…" at bounding box center [315, 180] width 269 height 27
click at [181, 165] on input "c. The majority of futures contracts result in physical delivery of the underly…" at bounding box center [181, 161] width 0 height 5
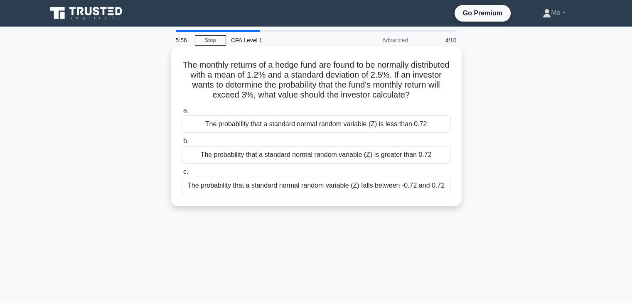
click at [426, 156] on div "The probability that a standard normal random variable (Z) is greater than 0.72" at bounding box center [315, 154] width 269 height 17
click at [181, 144] on input "b. The probability that a standard normal random variable (Z) is greater than 0…" at bounding box center [181, 141] width 0 height 5
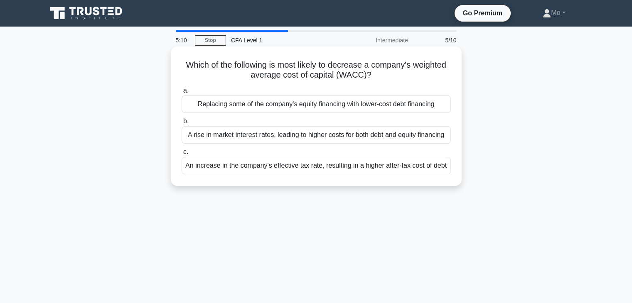
click at [405, 166] on div "An increase in the company's effective tax rate, resulting in a higher after-ta…" at bounding box center [315, 165] width 269 height 17
click at [181, 155] on input "c. An increase in the company's effective tax rate, resulting in a higher after…" at bounding box center [181, 151] width 0 height 5
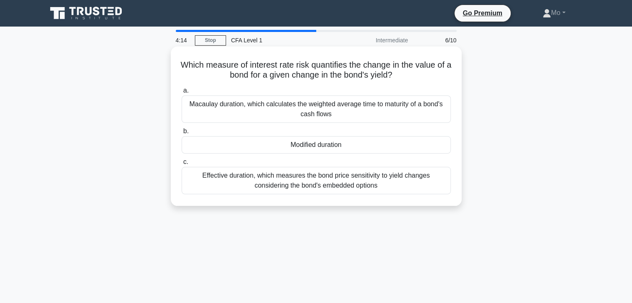
click at [421, 112] on div "Macaulay duration, which calculates the weighted average time to maturity of a …" at bounding box center [315, 109] width 269 height 27
click at [181, 93] on input "[PERSON_NAME] duration, which calculates the weighted average time to maturity …" at bounding box center [181, 90] width 0 height 5
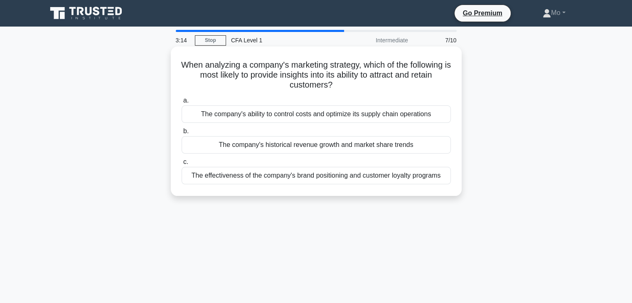
click at [385, 118] on div "The company's ability to control costs and optimize its supply chain operations" at bounding box center [315, 113] width 269 height 17
click at [181, 103] on input "a. The company's ability to control costs and optimize its supply chain operati…" at bounding box center [181, 100] width 0 height 5
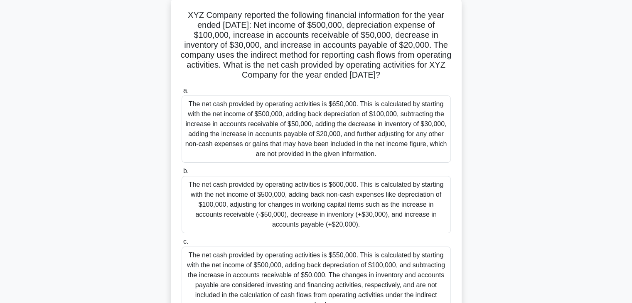
scroll to position [66, 0]
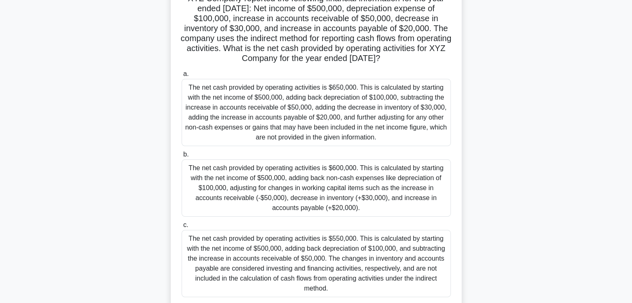
click at [394, 290] on div "The net cash provided by operating activities is $550,000. This is calculated b…" at bounding box center [315, 263] width 269 height 67
click at [181, 228] on input "c. The net cash provided by operating activities is $550,000. This is calculate…" at bounding box center [181, 225] width 0 height 5
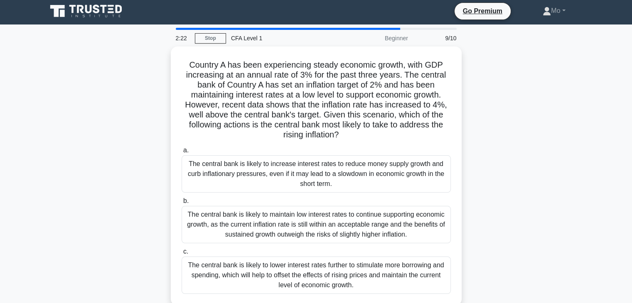
scroll to position [0, 0]
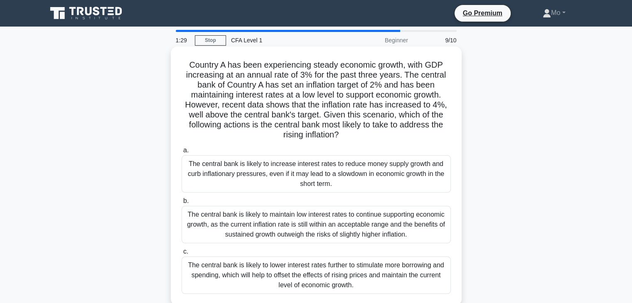
click at [378, 217] on div "The central bank is likely to maintain low interest rates to continue supportin…" at bounding box center [315, 224] width 269 height 37
click at [181, 204] on input "b. The central bank is likely to maintain low interest rates to continue suppor…" at bounding box center [181, 200] width 0 height 5
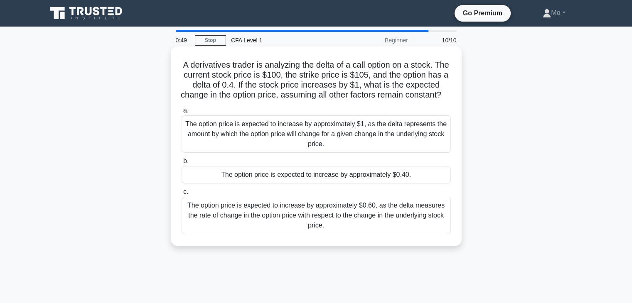
click at [363, 215] on div "The option price is expected to increase by approximately $0.60, as the delta m…" at bounding box center [315, 215] width 269 height 37
click at [181, 195] on input "c. The option price is expected to increase by approximately $0.60, as the delt…" at bounding box center [181, 191] width 0 height 5
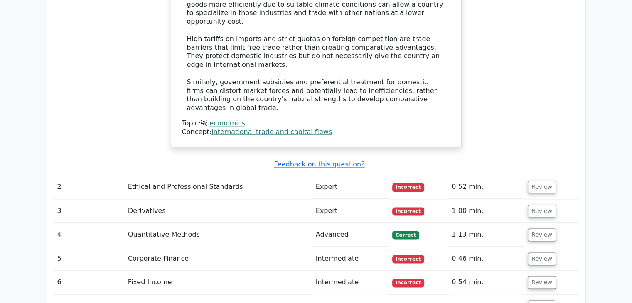
scroll to position [980, 0]
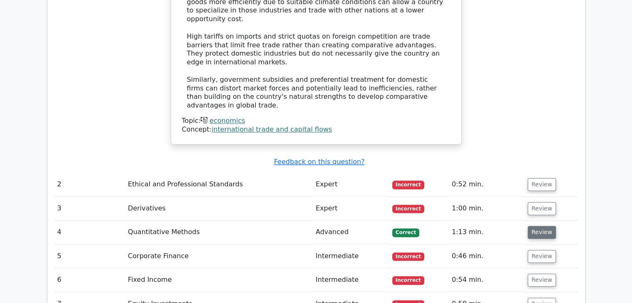
click at [539, 226] on button "Review" at bounding box center [541, 232] width 28 height 13
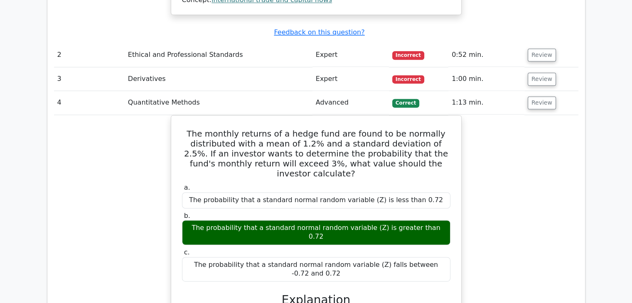
scroll to position [1113, 0]
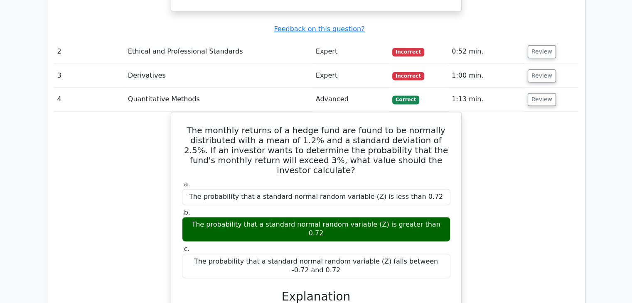
click at [558, 147] on div "The monthly returns of a hedge fund are found to be normally distributed with a…" at bounding box center [316, 294] width 524 height 364
